Goal: Information Seeking & Learning: Learn about a topic

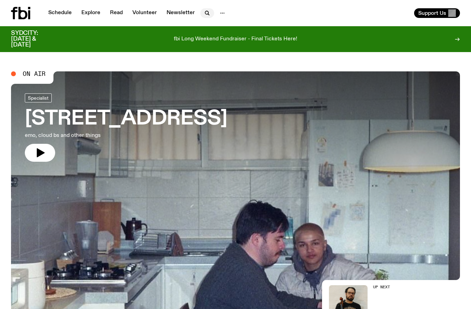
click at [208, 14] on icon "button" at bounding box center [208, 14] width 1 height 1
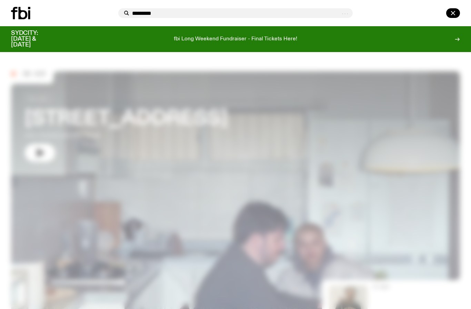
type input "*********"
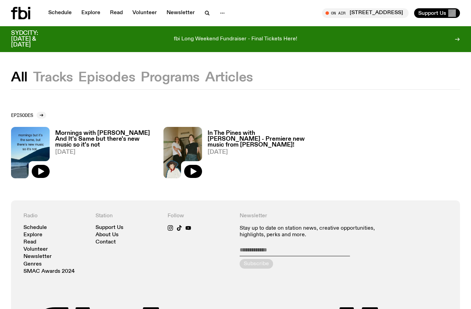
click at [55, 80] on button "Tracks" at bounding box center [53, 77] width 40 height 12
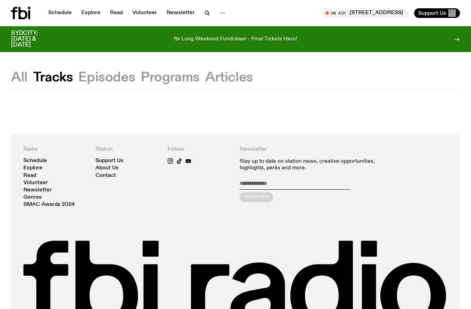
click at [27, 80] on button "All" at bounding box center [19, 77] width 17 height 12
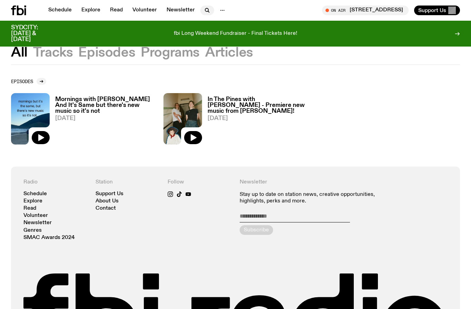
click at [207, 8] on icon "button" at bounding box center [207, 10] width 8 height 8
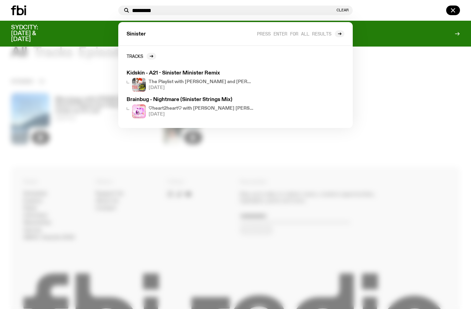
type input "********"
click at [259, 80] on div "Kidskin - A21 - Sinister Minister Remix The Playlist with [PERSON_NAME] and [PE…" at bounding box center [235, 94] width 218 height 53
click at [201, 72] on h3 "Kidskin - A21 - Sinister Minister Remix" at bounding box center [189, 73] width 127 height 5
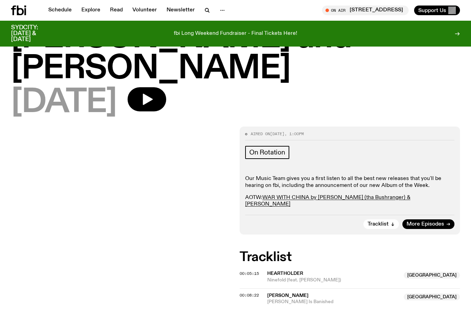
scroll to position [74, 0]
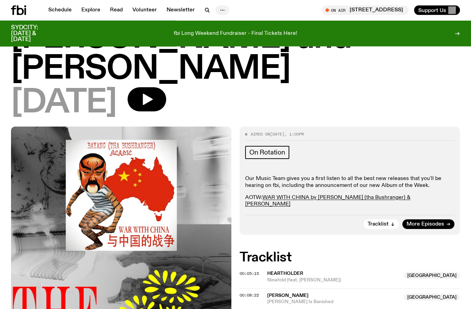
click at [220, 9] on icon "button" at bounding box center [222, 10] width 8 height 8
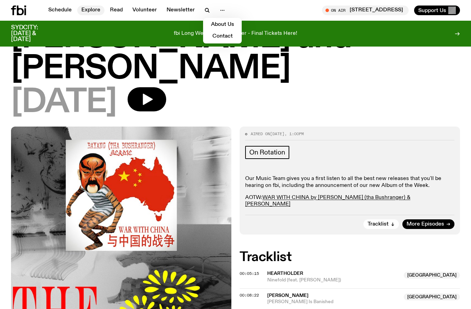
click at [88, 8] on link "Explore" at bounding box center [90, 11] width 27 height 10
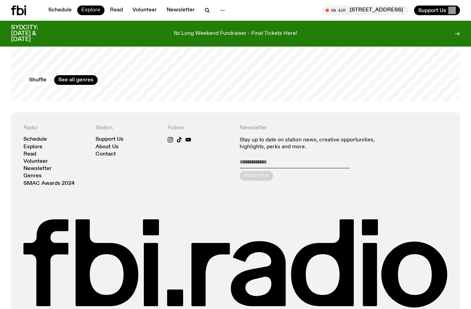
scroll to position [1191, 0]
